Goal: Entertainment & Leisure: Consume media (video, audio)

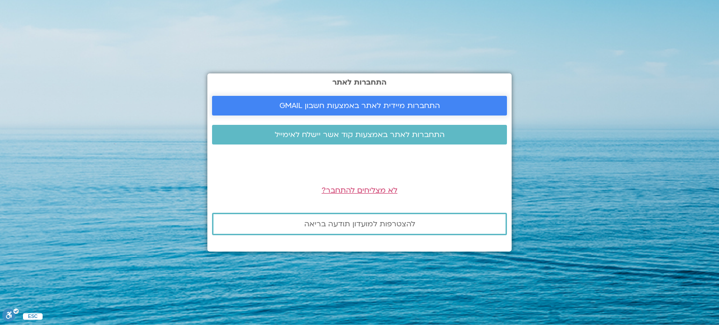
click at [325, 103] on span "התחברות מיידית לאתר באמצעות חשבון GMAIL" at bounding box center [359, 106] width 160 height 8
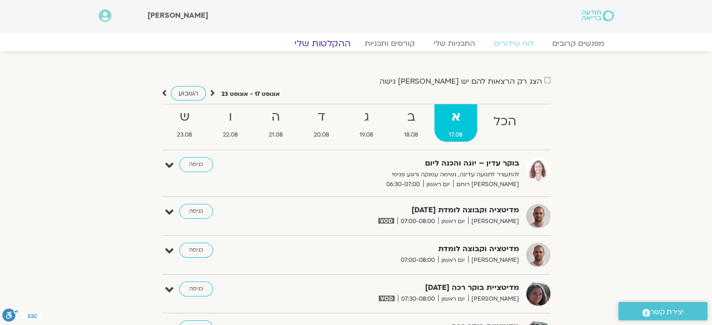
click at [333, 46] on link "ההקלטות שלי" at bounding box center [322, 43] width 79 height 11
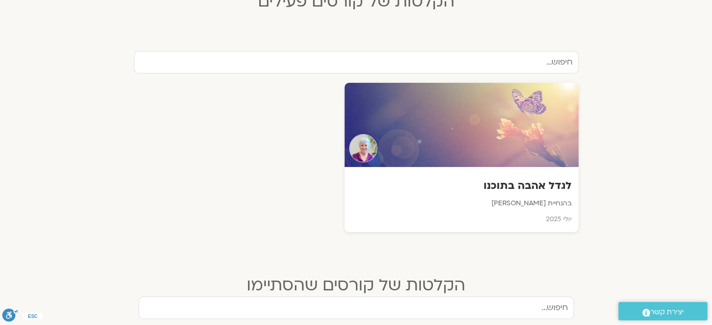
scroll to position [288, 0]
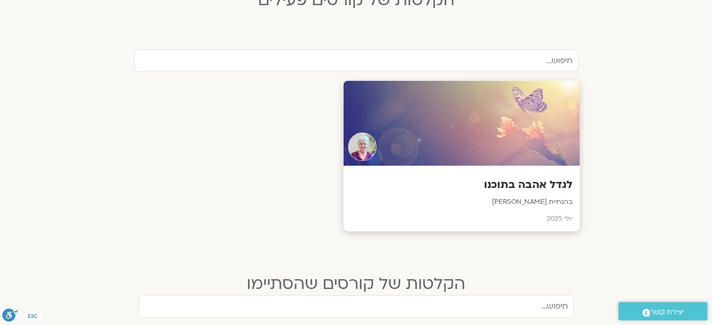
click at [450, 129] on div at bounding box center [461, 123] width 236 height 85
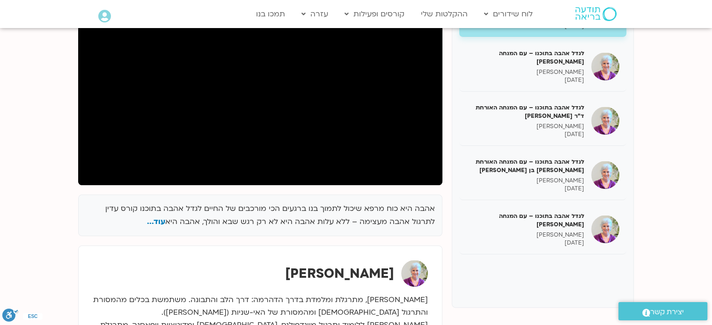
scroll to position [173, 0]
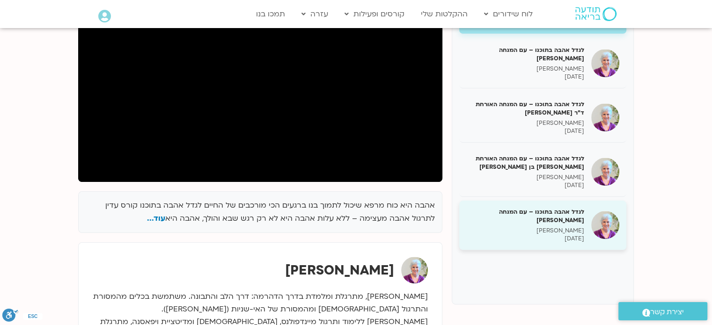
click at [518, 216] on h5 "לגדל אהבה בתוכנו – עם המנחה האורח בן קמינסקי" at bounding box center [525, 216] width 118 height 17
